Goal: Task Accomplishment & Management: Manage account settings

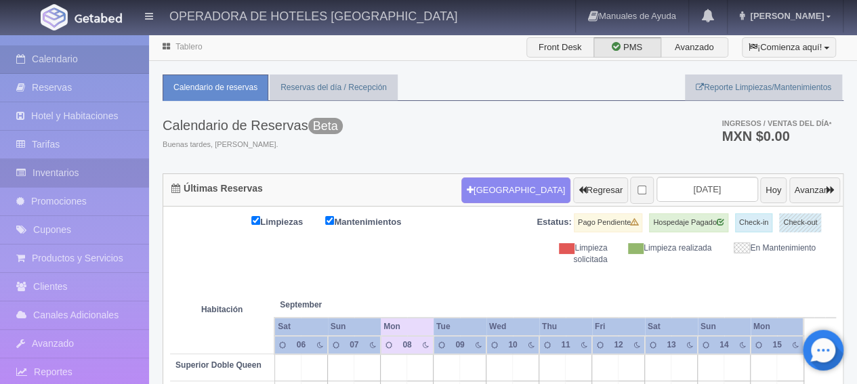
click at [73, 169] on link "Inventarios" at bounding box center [74, 173] width 149 height 28
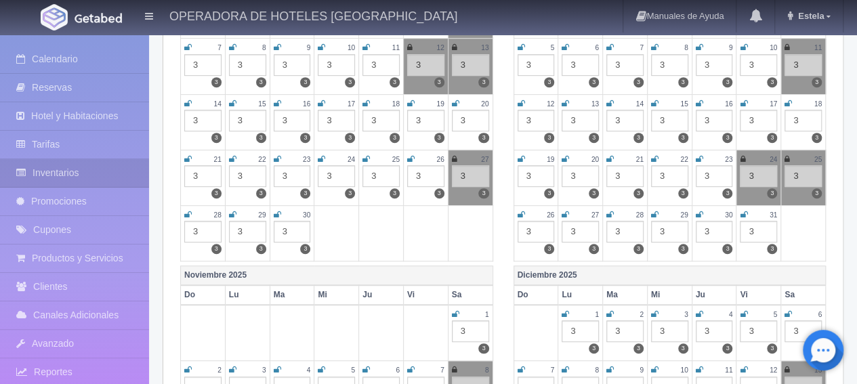
scroll to position [339, 0]
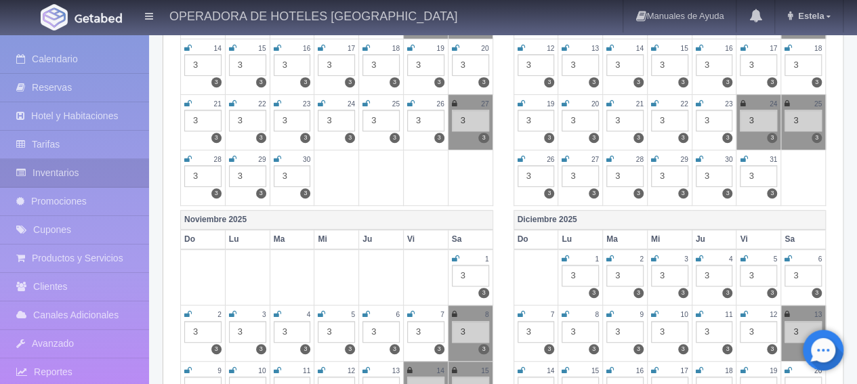
click at [741, 255] on icon at bounding box center [742, 259] width 7 height 8
click at [786, 255] on icon at bounding box center [787, 259] width 7 height 8
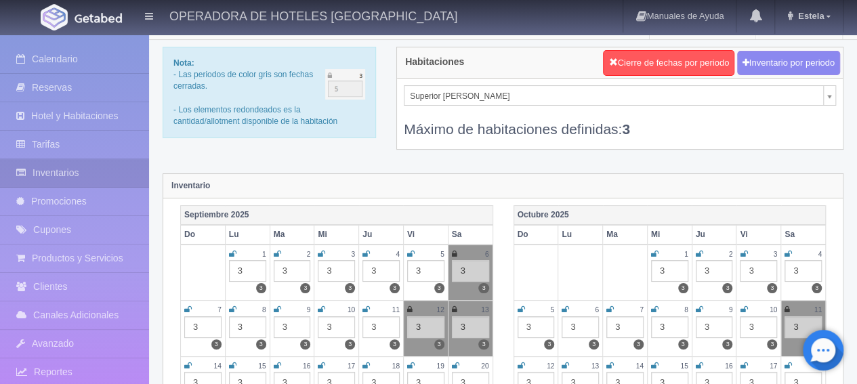
scroll to position [0, 0]
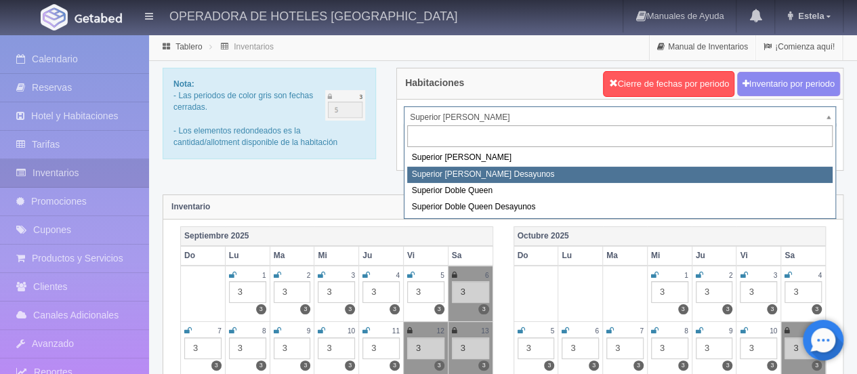
select select "2000"
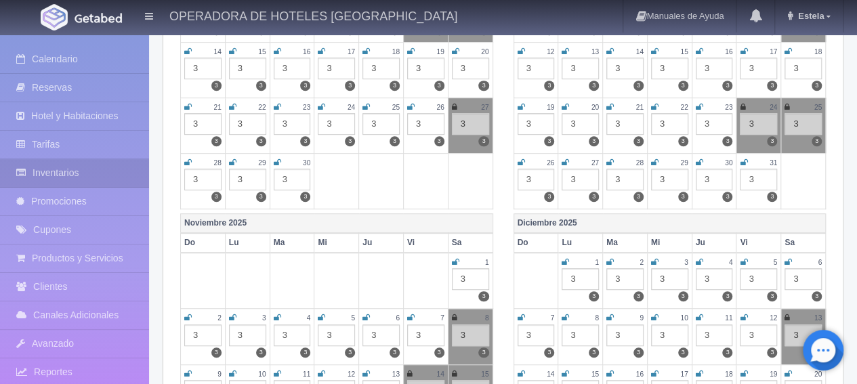
scroll to position [339, 0]
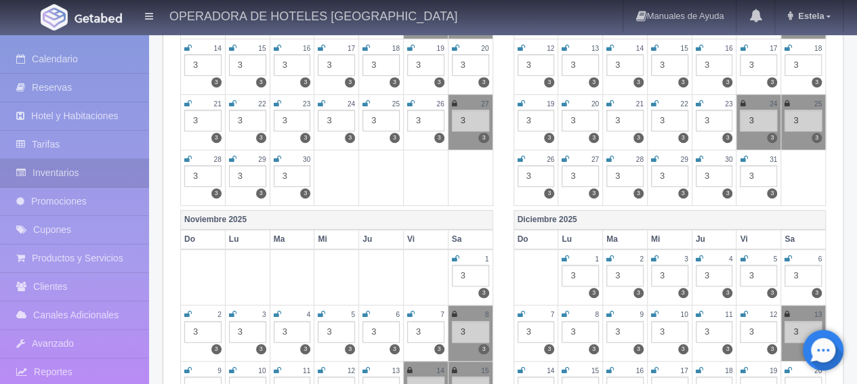
click at [743, 257] on icon at bounding box center [742, 259] width 7 height 8
click at [791, 255] on icon at bounding box center [787, 259] width 7 height 8
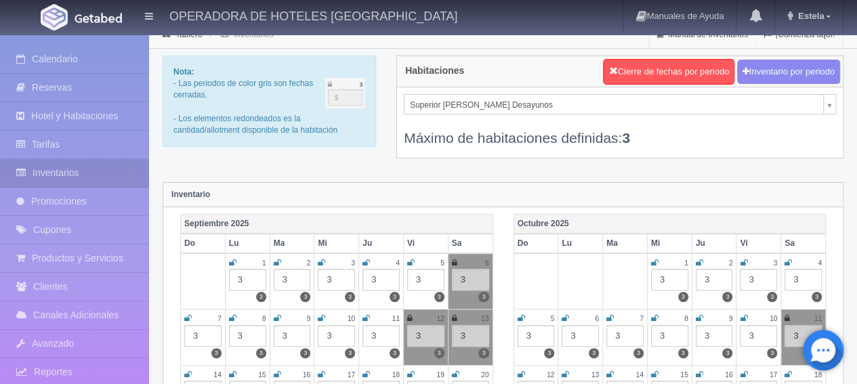
scroll to position [0, 0]
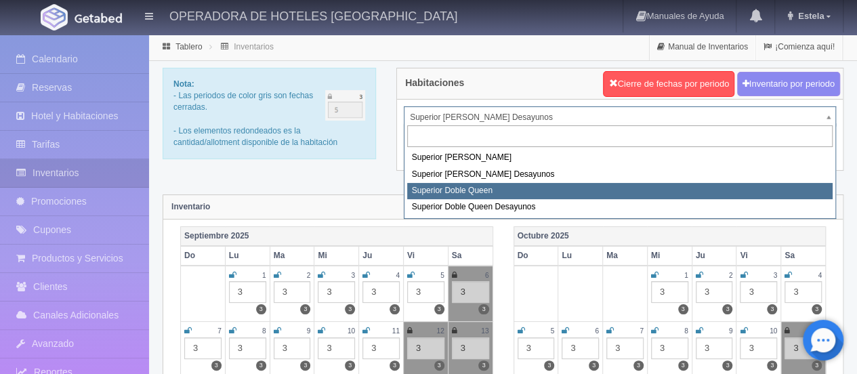
select select "2001"
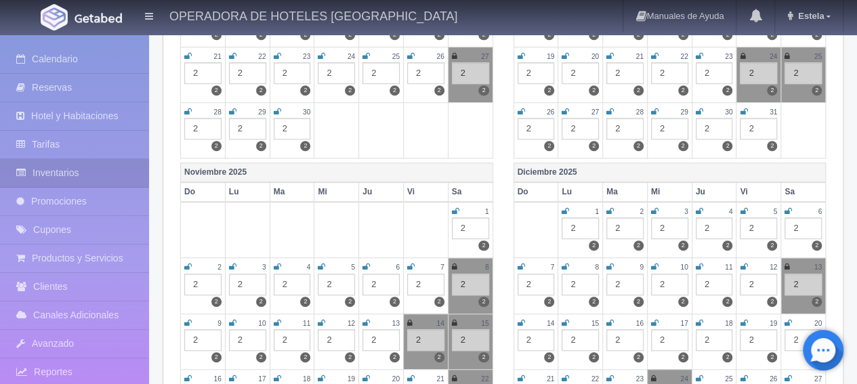
scroll to position [406, 0]
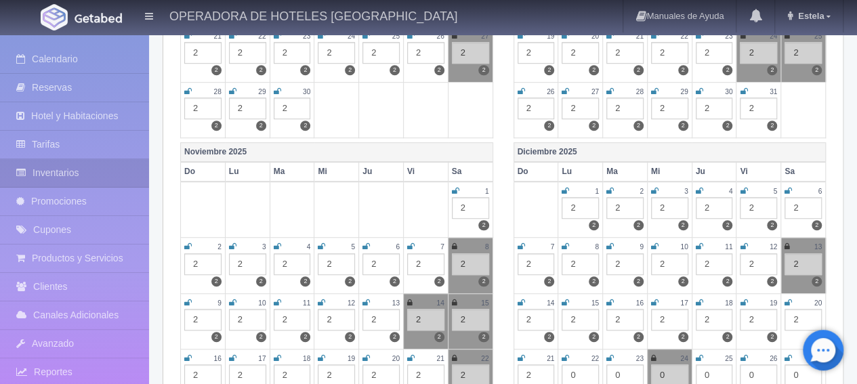
click at [741, 188] on icon at bounding box center [742, 191] width 7 height 8
click at [787, 188] on icon at bounding box center [787, 191] width 7 height 8
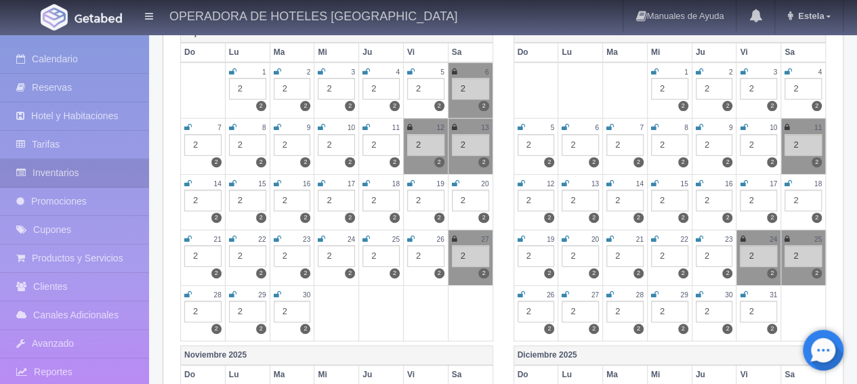
scroll to position [0, 0]
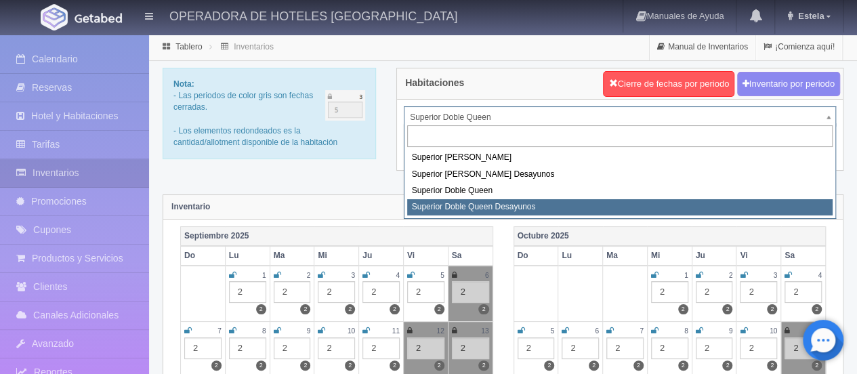
select select "2031"
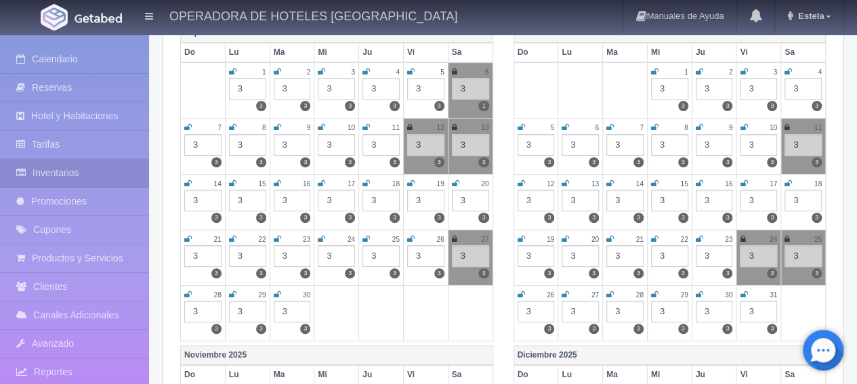
scroll to position [406, 0]
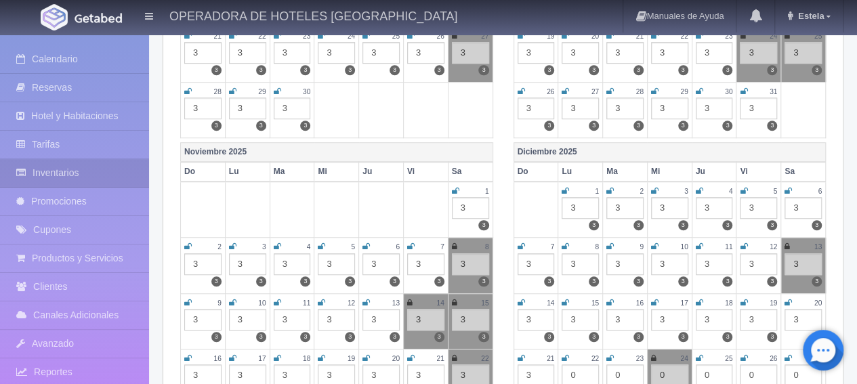
click at [743, 188] on icon at bounding box center [742, 191] width 7 height 8
click at [787, 189] on icon at bounding box center [787, 191] width 7 height 8
